Goal: Information Seeking & Learning: Learn about a topic

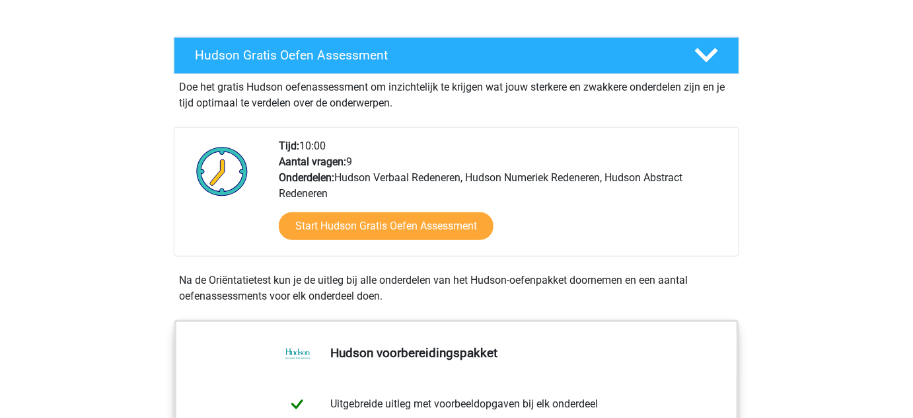
scroll to position [281, 0]
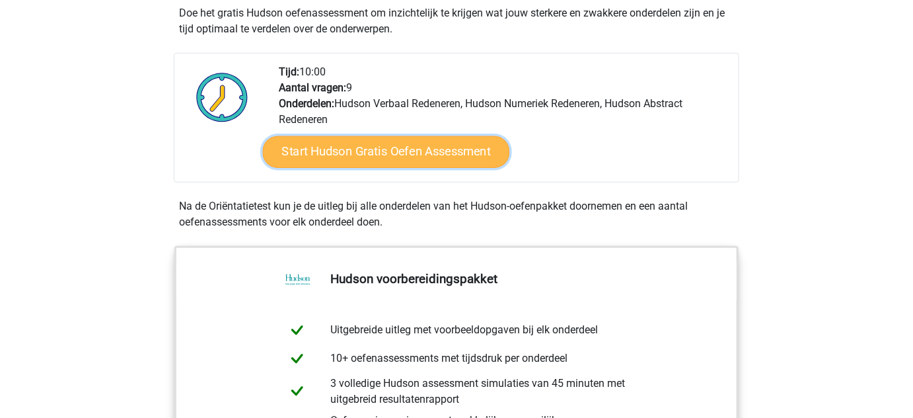
click at [379, 153] on link "Start Hudson Gratis Oefen Assessment" at bounding box center [386, 152] width 247 height 32
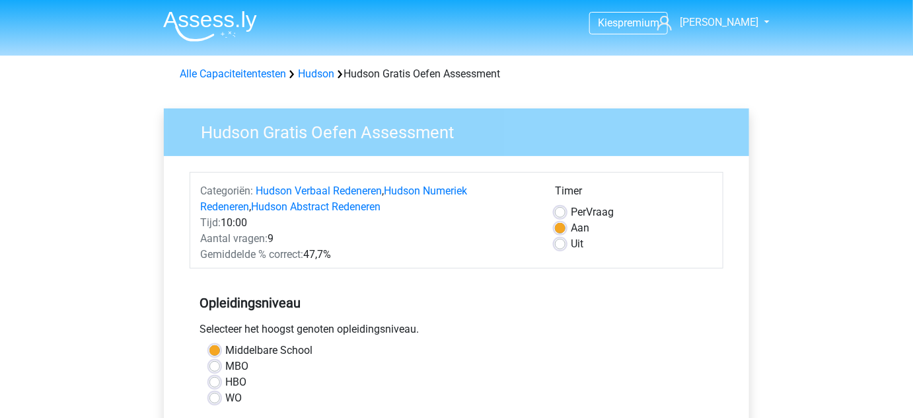
scroll to position [260, 0]
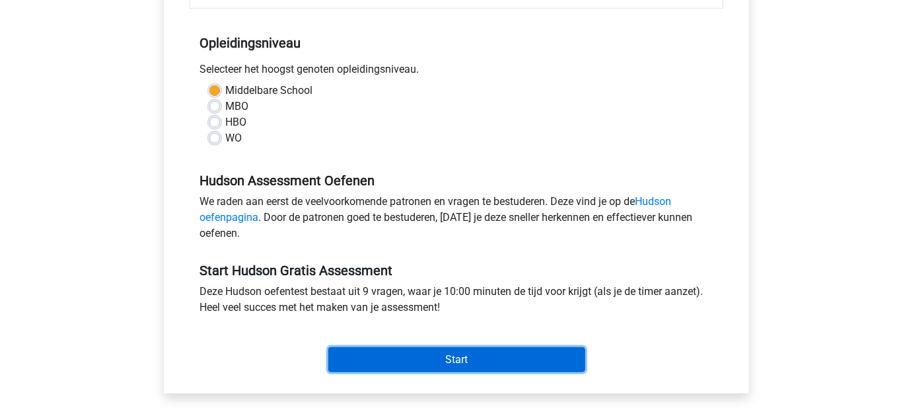
click at [482, 361] on input "Start" at bounding box center [456, 359] width 257 height 25
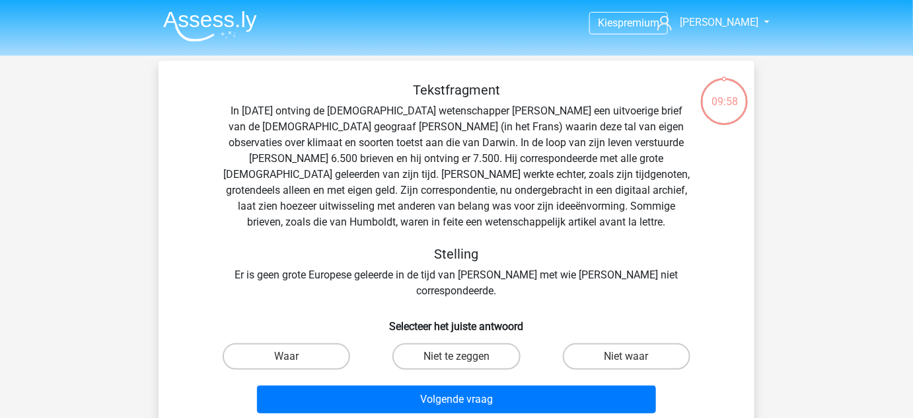
scroll to position [16, 0]
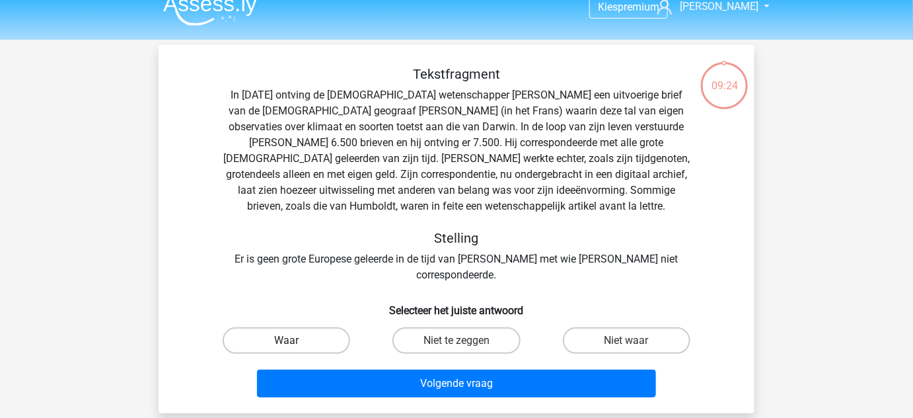
click at [340, 327] on label "Waar" at bounding box center [287, 340] width 128 height 26
click at [295, 340] on input "Waar" at bounding box center [291, 344] width 9 height 9
radio input "true"
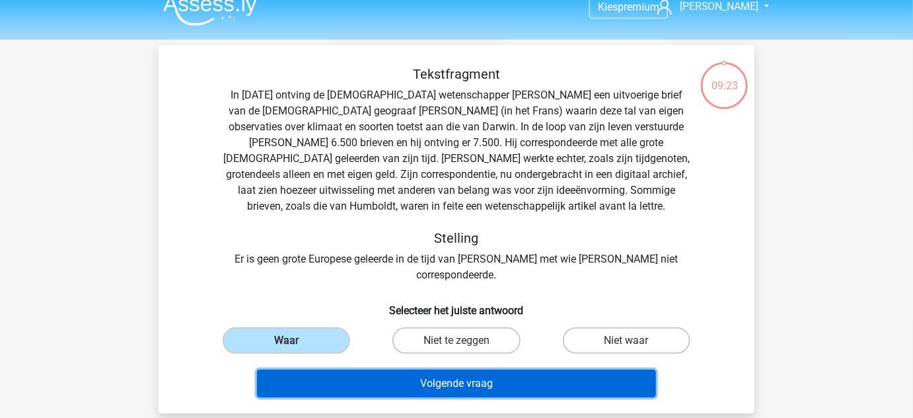
click at [392, 372] on button "Volgende vraag" at bounding box center [457, 383] width 400 height 28
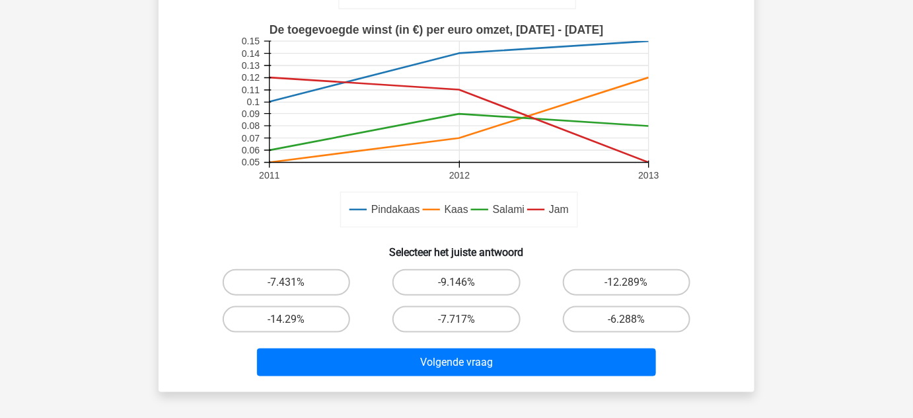
scroll to position [322, 0]
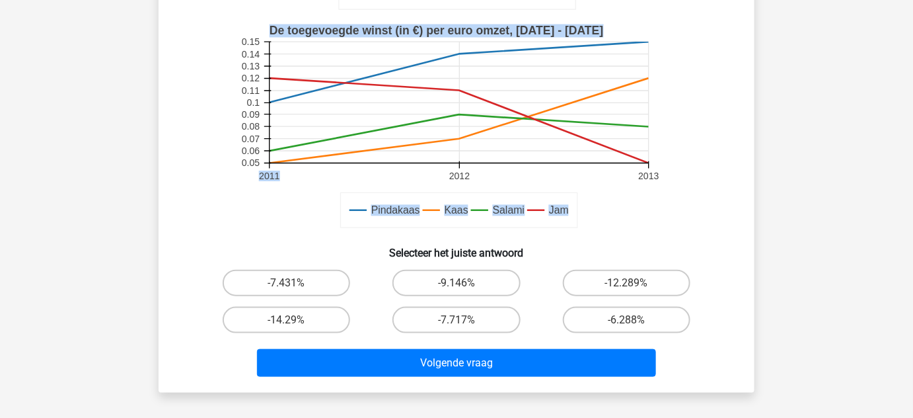
drag, startPoint x: 449, startPoint y: 177, endPoint x: 486, endPoint y: 176, distance: 36.3
click at [486, 176] on g "Pindakaas Kaas Salami Jam De toegevoegde winst (in €) per euro omzet, 2011 - 20…" at bounding box center [457, 128] width 436 height 218
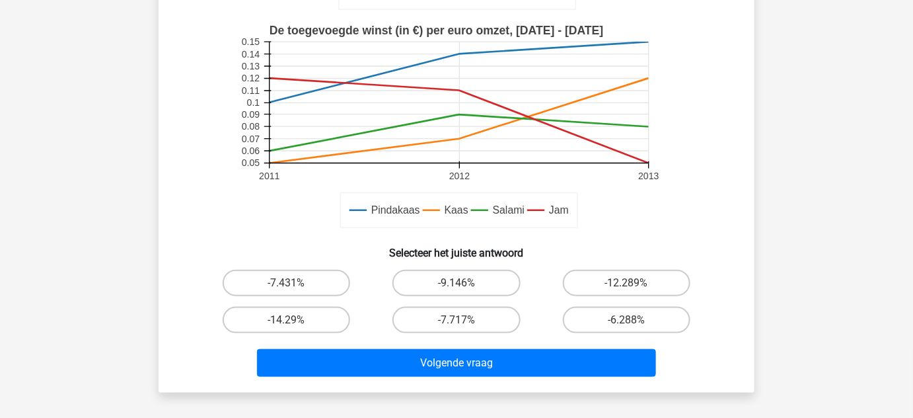
click at [478, 174] on rect at bounding box center [457, 128] width 436 height 218
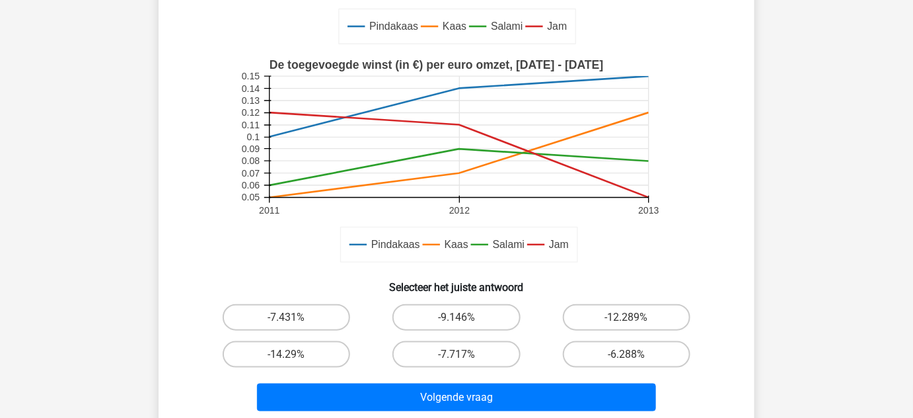
scroll to position [293, 0]
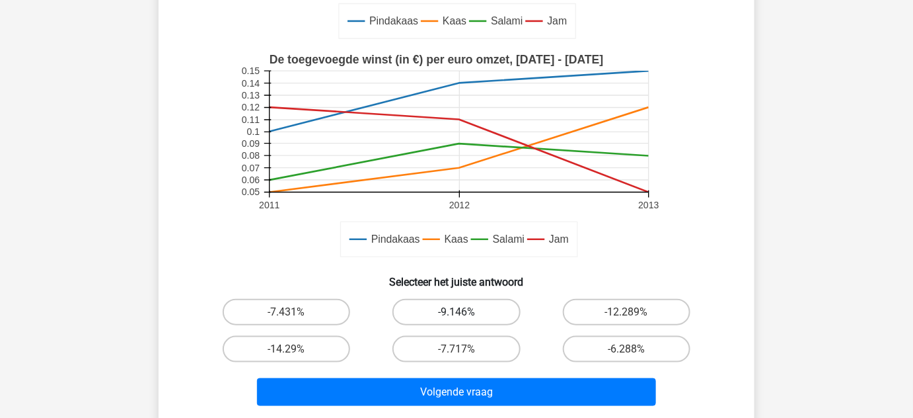
click at [459, 309] on label "-9.146%" at bounding box center [456, 312] width 128 height 26
click at [459, 312] on input "-9.146%" at bounding box center [461, 316] width 9 height 9
radio input "true"
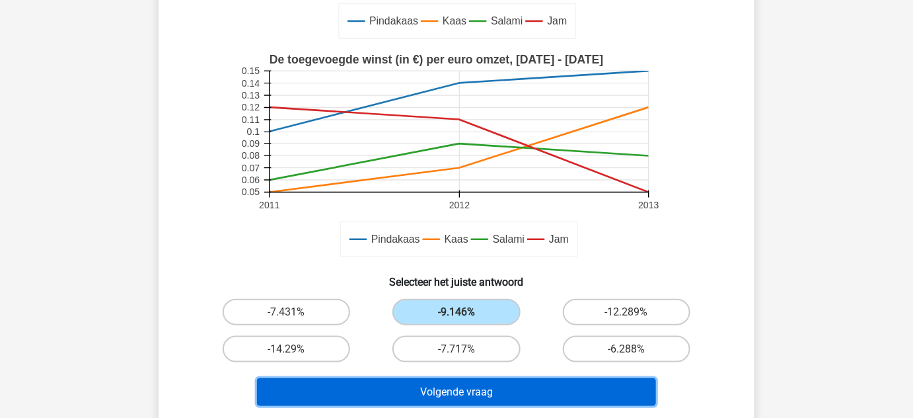
click at [485, 385] on button "Volgende vraag" at bounding box center [457, 392] width 400 height 28
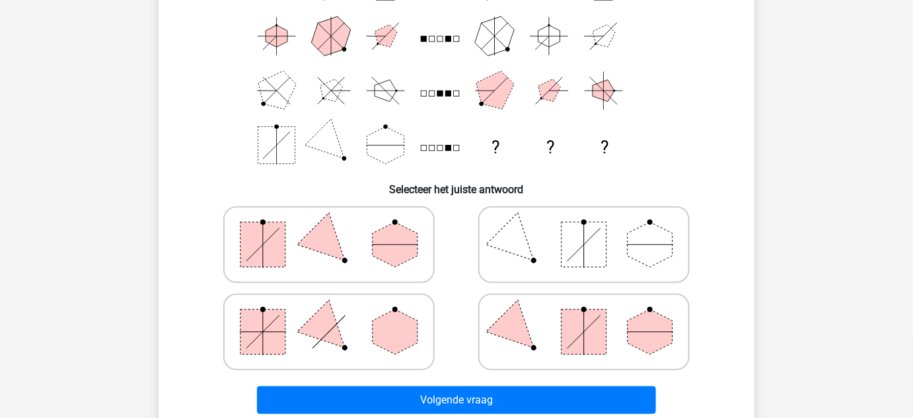
scroll to position [170, 0]
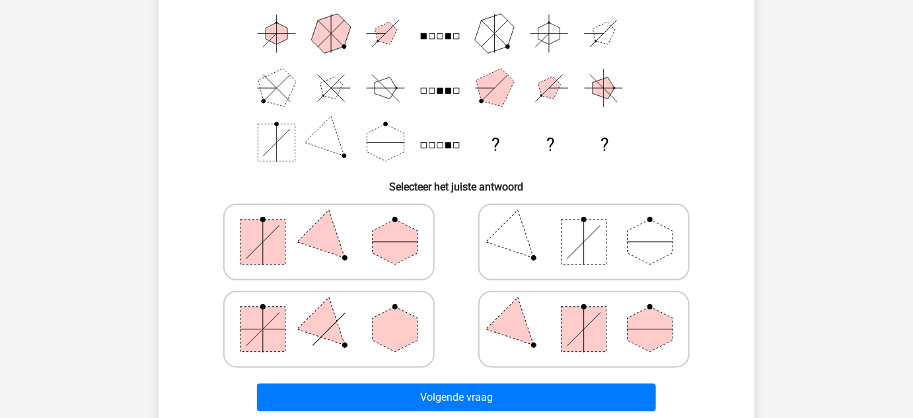
click at [381, 235] on polygon at bounding box center [395, 241] width 45 height 45
click at [338, 225] on input "radio" at bounding box center [333, 221] width 9 height 9
radio input "true"
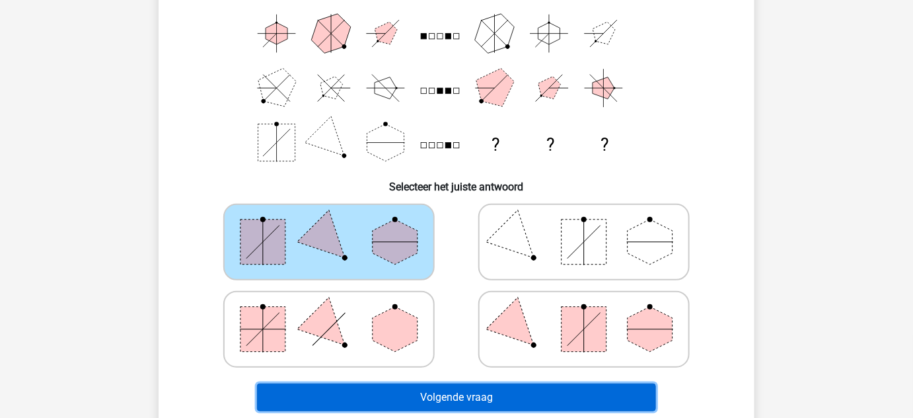
click at [477, 396] on button "Volgende vraag" at bounding box center [457, 397] width 400 height 28
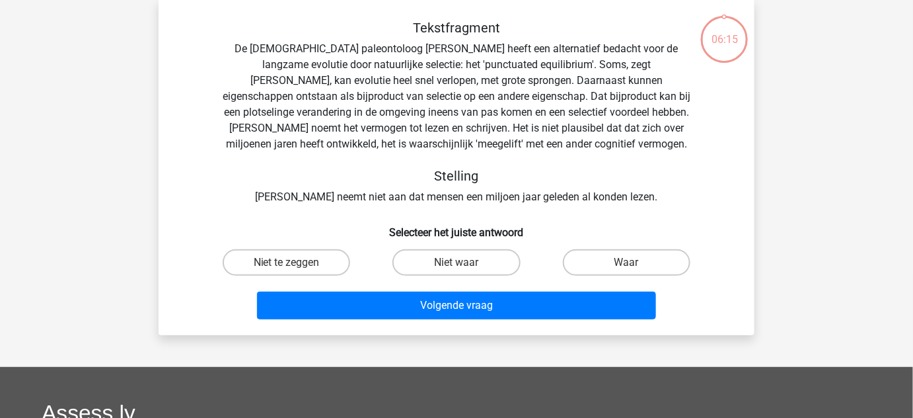
scroll to position [61, 0]
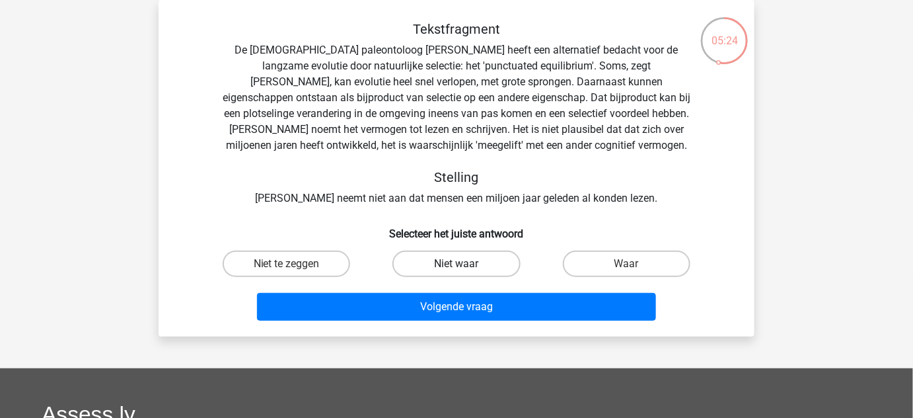
click at [429, 260] on label "Niet waar" at bounding box center [456, 263] width 128 height 26
click at [457, 264] on input "Niet waar" at bounding box center [461, 268] width 9 height 9
radio input "true"
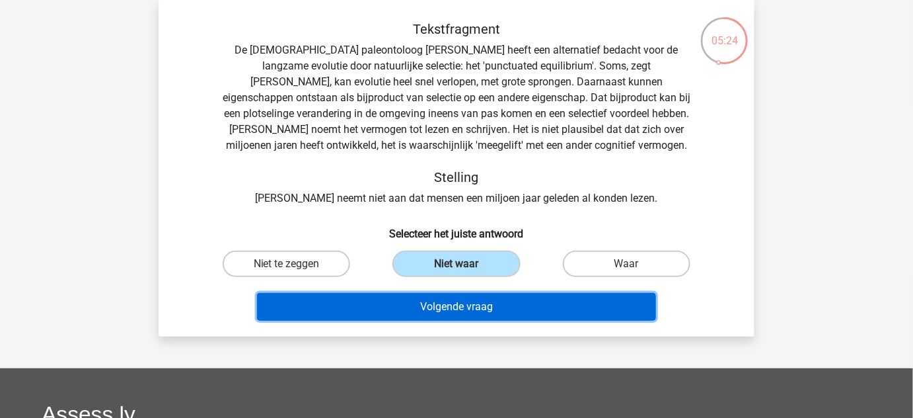
click at [449, 302] on button "Volgende vraag" at bounding box center [457, 307] width 400 height 28
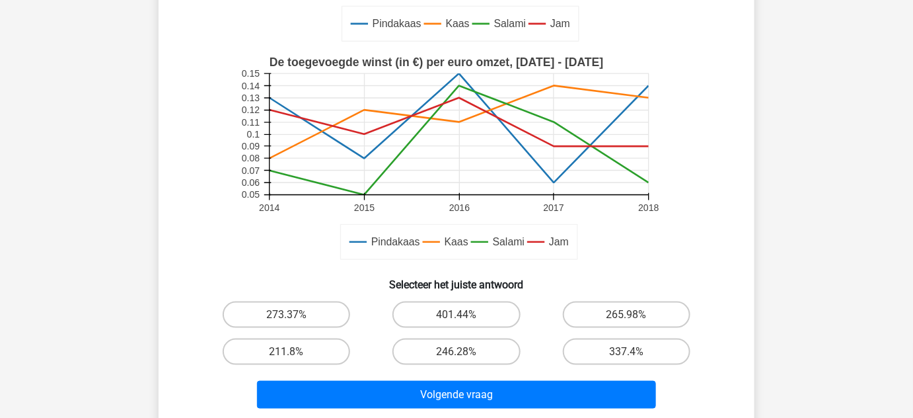
scroll to position [328, 0]
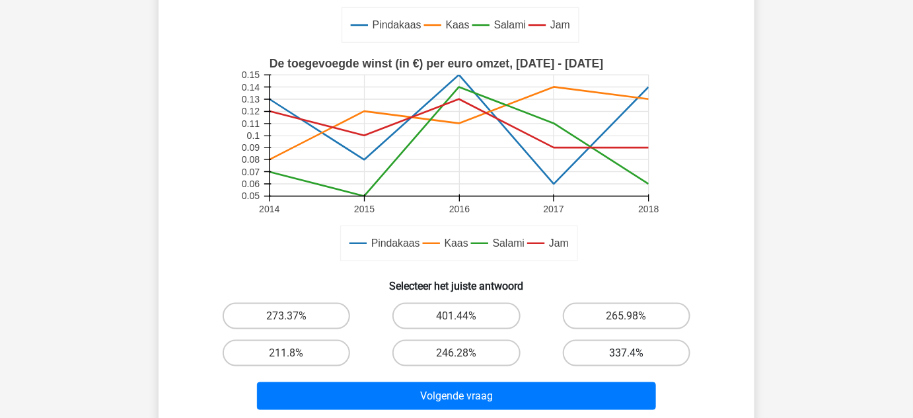
click at [614, 353] on label "337.4%" at bounding box center [627, 353] width 128 height 26
click at [626, 353] on input "337.4%" at bounding box center [630, 357] width 9 height 9
radio input "true"
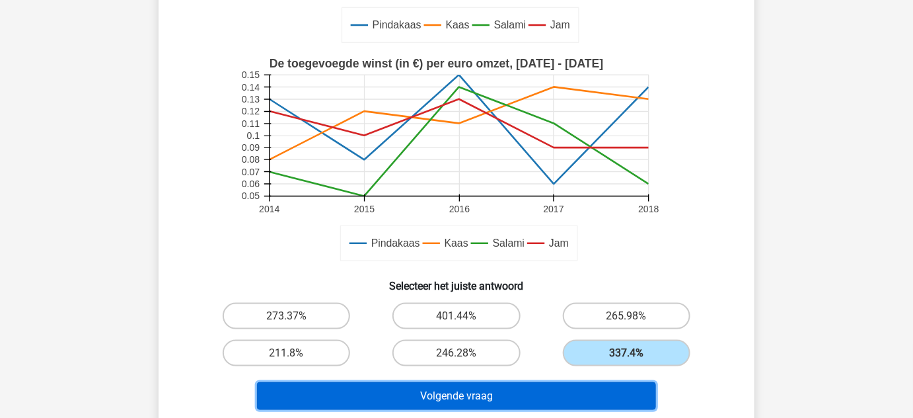
click at [599, 389] on button "Volgende vraag" at bounding box center [457, 396] width 400 height 28
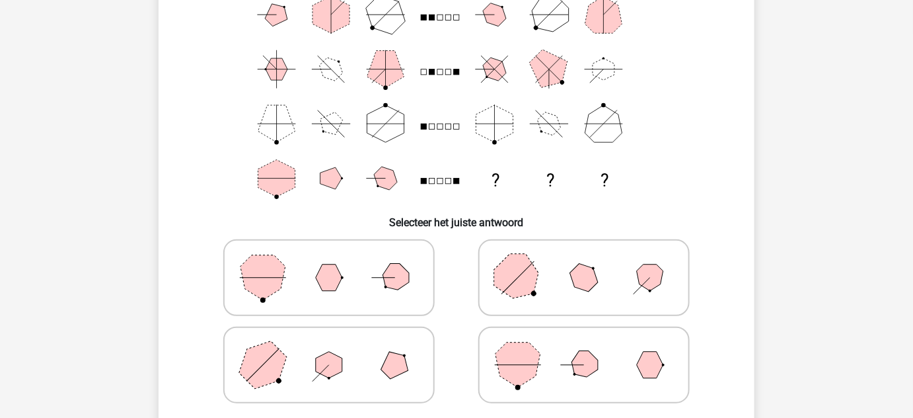
scroll to position [143, 0]
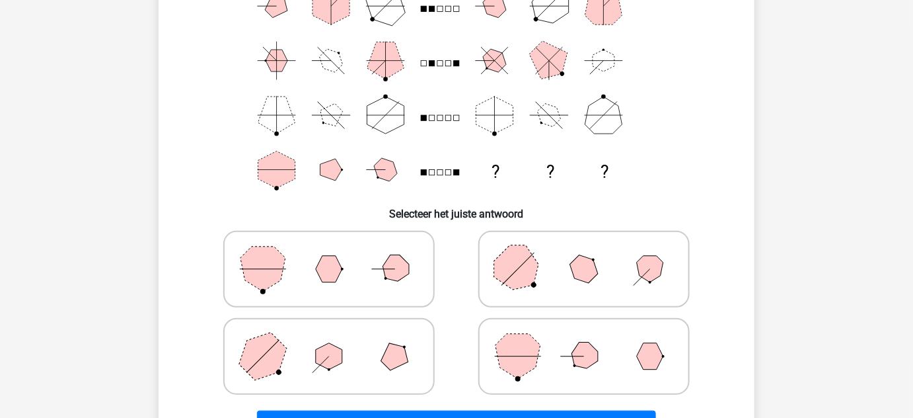
click at [588, 279] on polygon at bounding box center [585, 269] width 38 height 38
click at [588, 252] on input "radio" at bounding box center [588, 248] width 9 height 9
radio input "true"
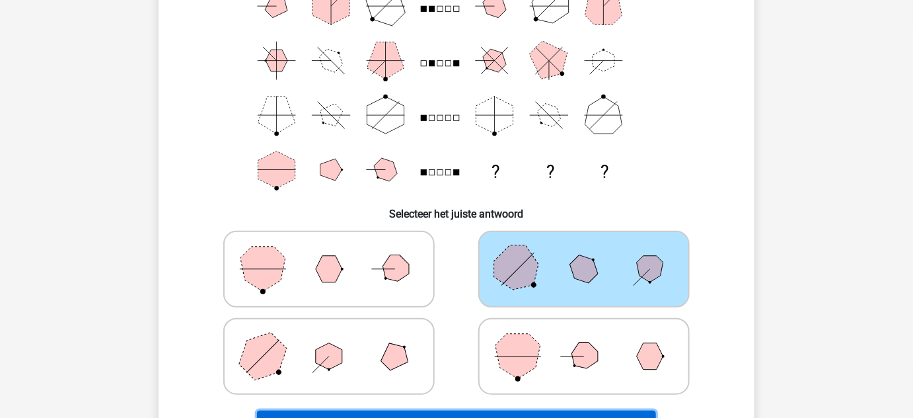
click at [613, 415] on button "Volgende vraag" at bounding box center [457, 424] width 400 height 28
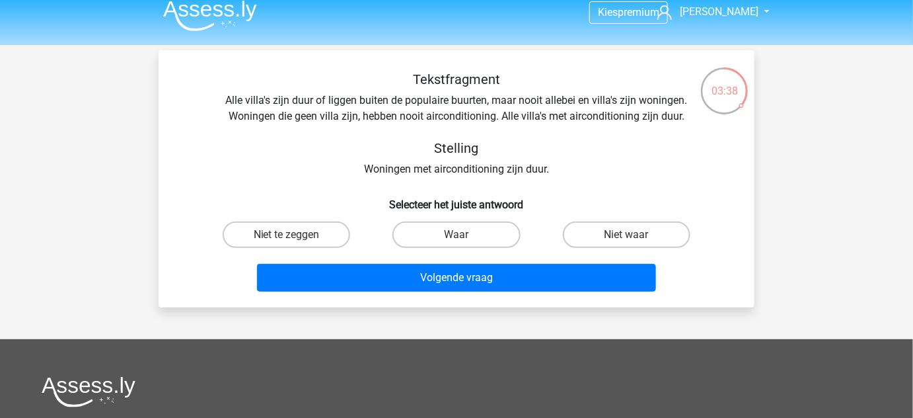
scroll to position [7, 0]
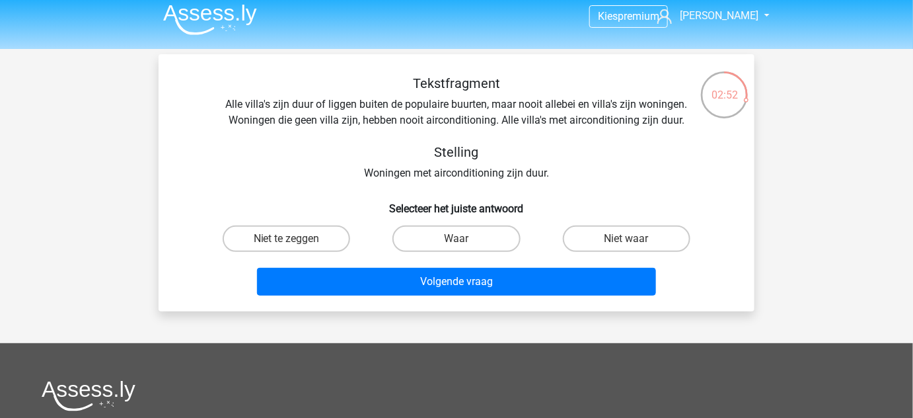
click at [462, 239] on input "Waar" at bounding box center [461, 243] width 9 height 9
radio input "true"
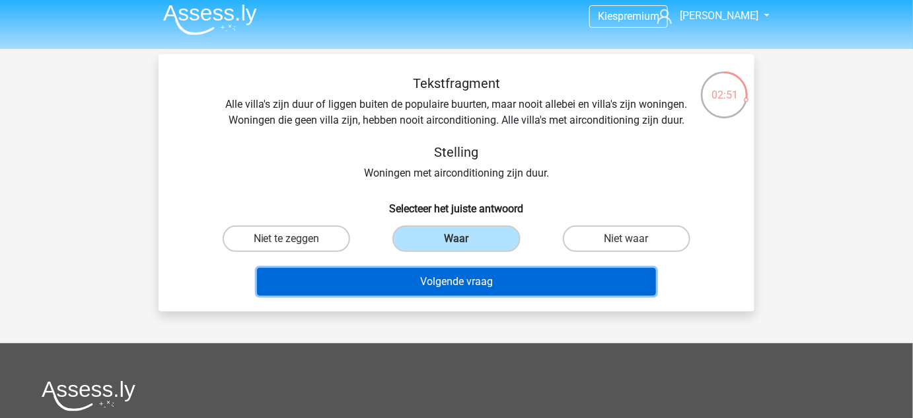
click at [492, 285] on button "Volgende vraag" at bounding box center [457, 282] width 400 height 28
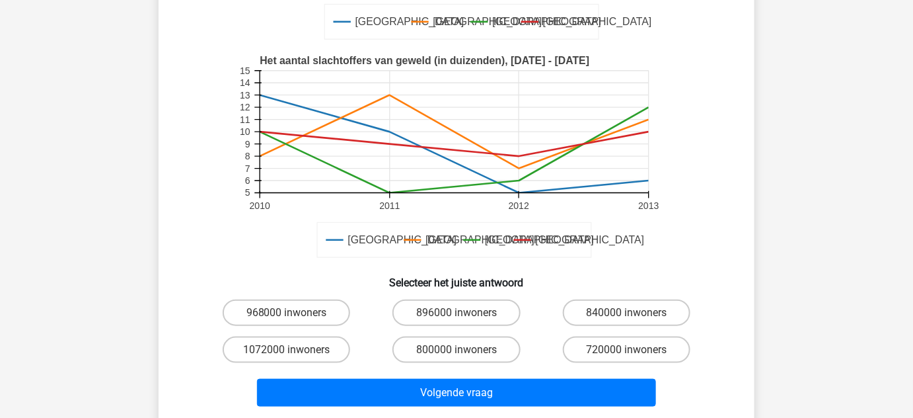
scroll to position [295, 0]
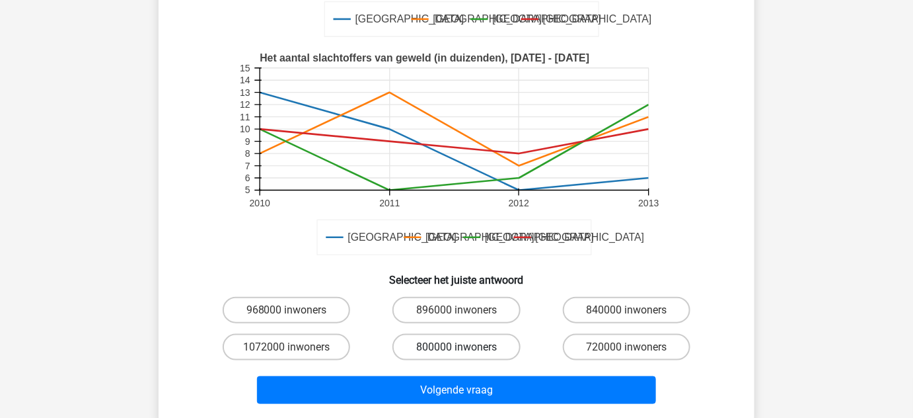
click at [445, 345] on label "800000 inwoners" at bounding box center [456, 347] width 128 height 26
click at [457, 347] on input "800000 inwoners" at bounding box center [461, 351] width 9 height 9
radio input "true"
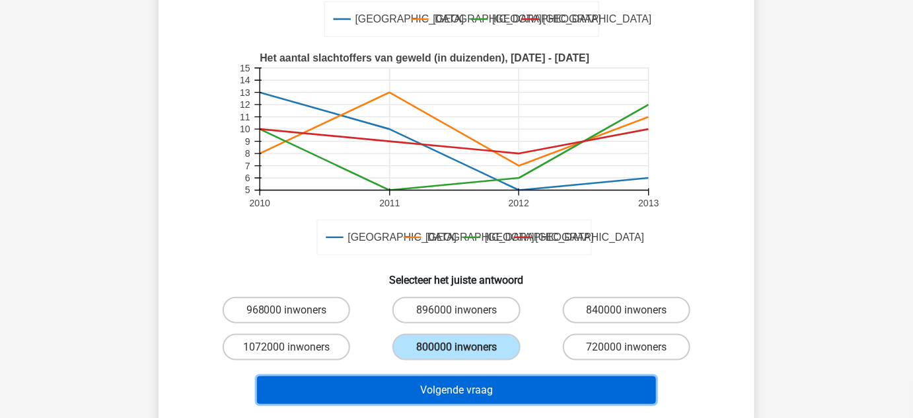
click at [481, 383] on button "Volgende vraag" at bounding box center [457, 390] width 400 height 28
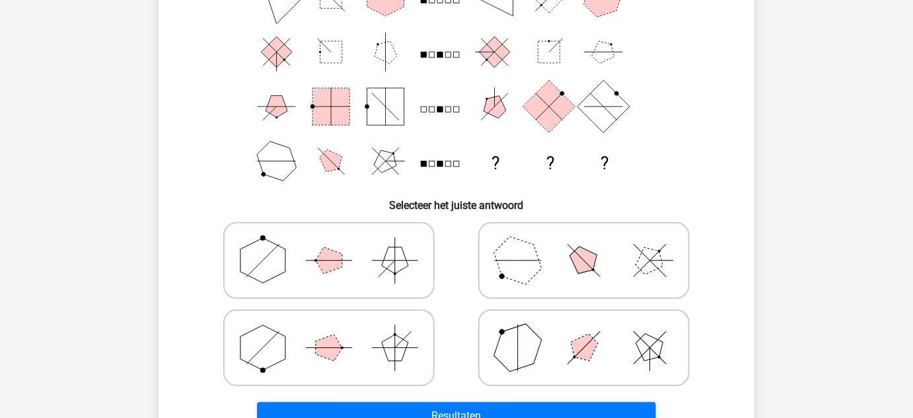
scroll to position [152, 0]
click at [580, 365] on icon at bounding box center [584, 347] width 198 height 66
click at [584, 330] on input "radio" at bounding box center [588, 326] width 9 height 9
radio input "true"
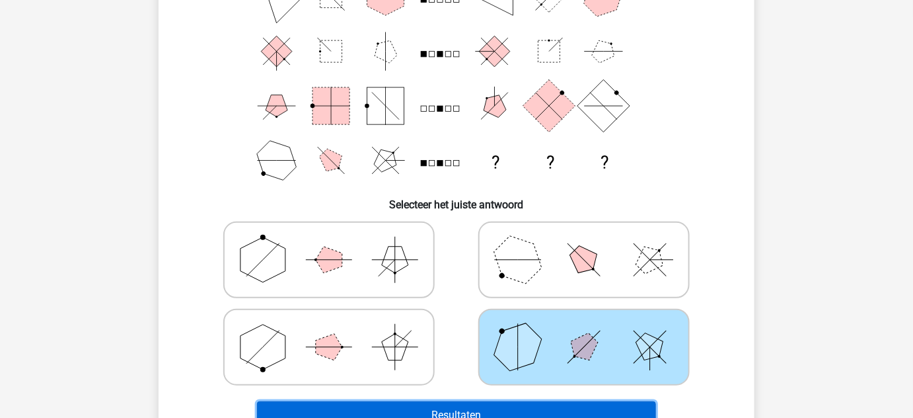
click at [575, 401] on button "Resultaten" at bounding box center [457, 415] width 400 height 28
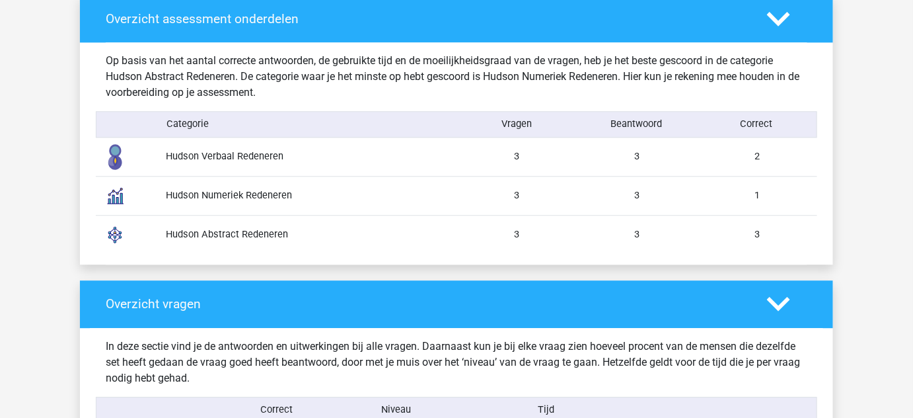
scroll to position [1023, 0]
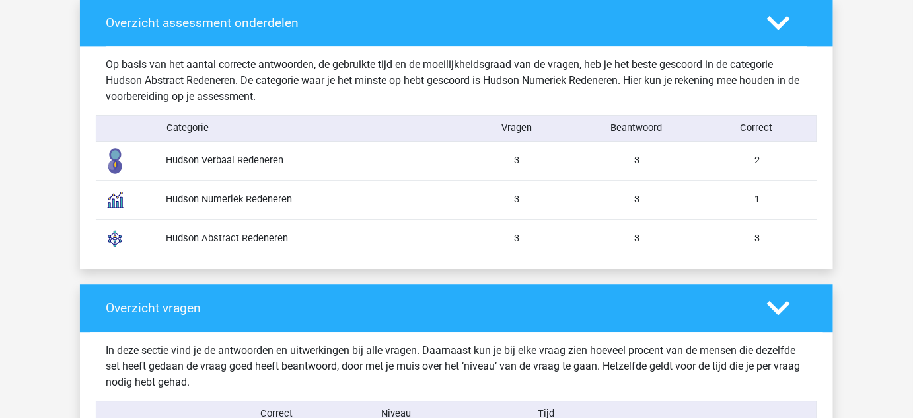
click at [246, 195] on div "Hudson Numeriek Redeneren" at bounding box center [306, 199] width 301 height 15
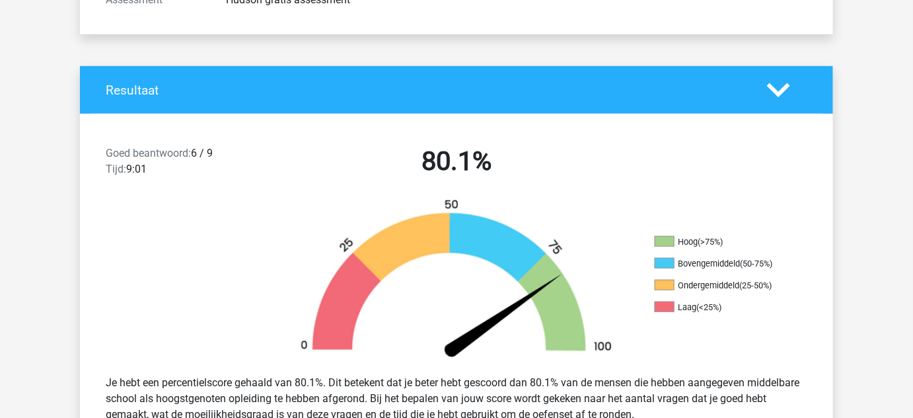
scroll to position [215, 0]
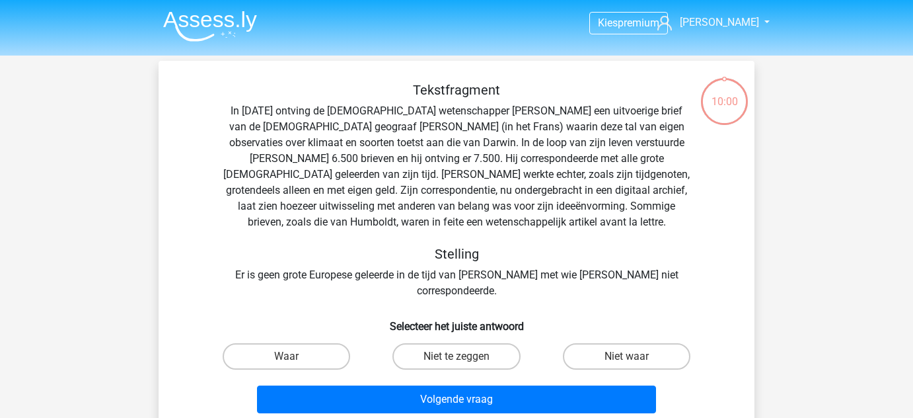
scroll to position [152, 0]
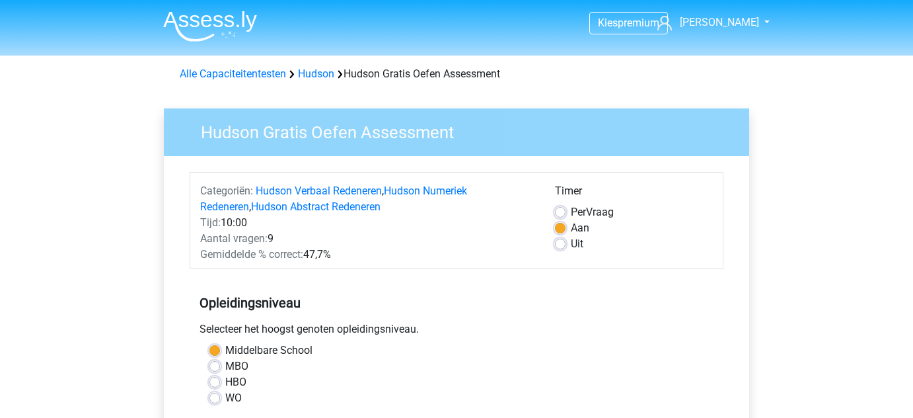
scroll to position [260, 0]
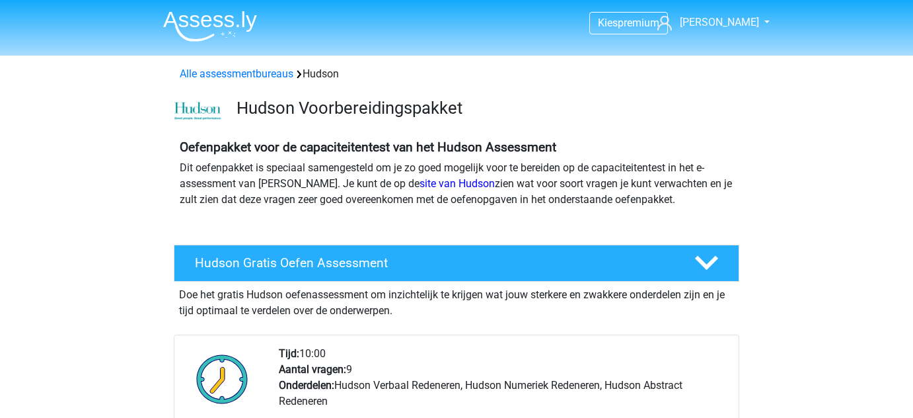
scroll to position [281, 0]
